Goal: Task Accomplishment & Management: Use online tool/utility

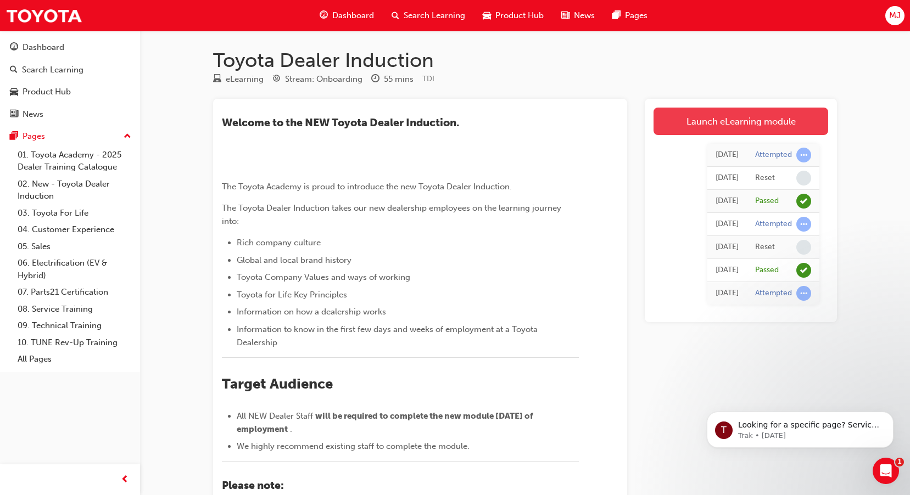
click at [716, 121] on link "Launch eLearning module" at bounding box center [740, 121] width 175 height 27
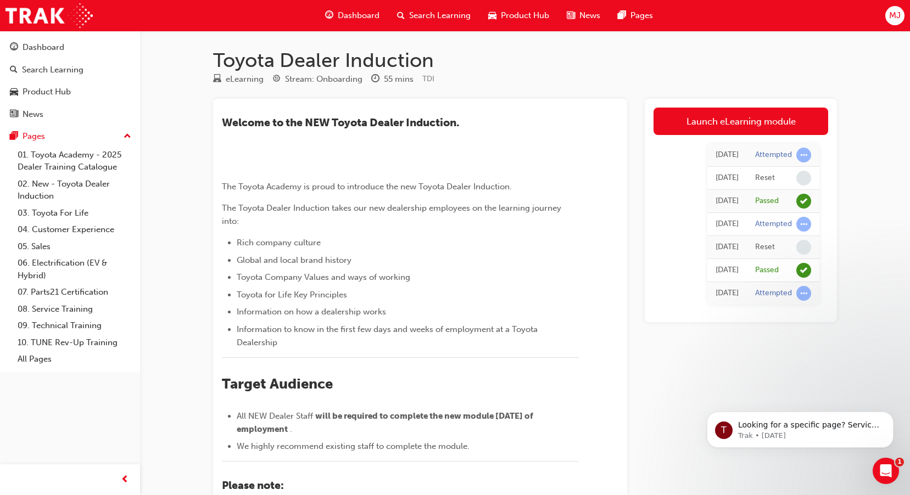
click at [895, 9] on span "MJ" at bounding box center [895, 15] width 12 height 13
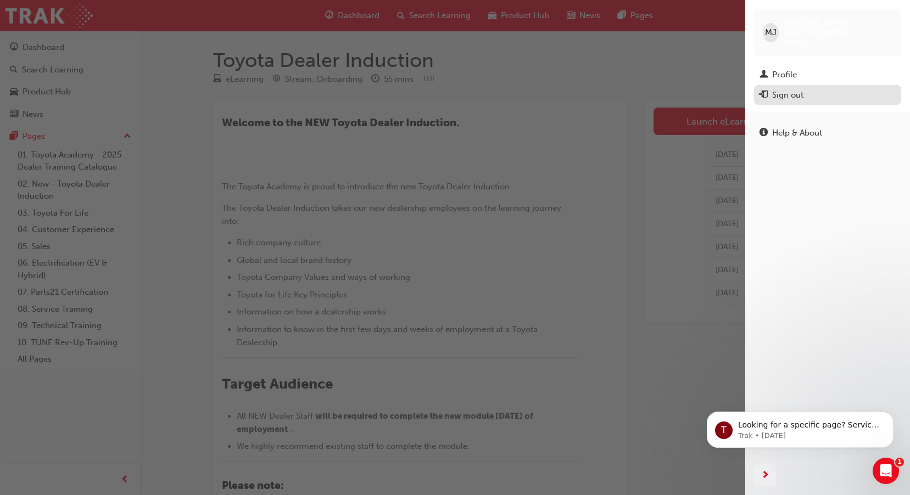
click at [792, 89] on div "Sign out" at bounding box center [787, 95] width 31 height 13
